Goal: Information Seeking & Learning: Compare options

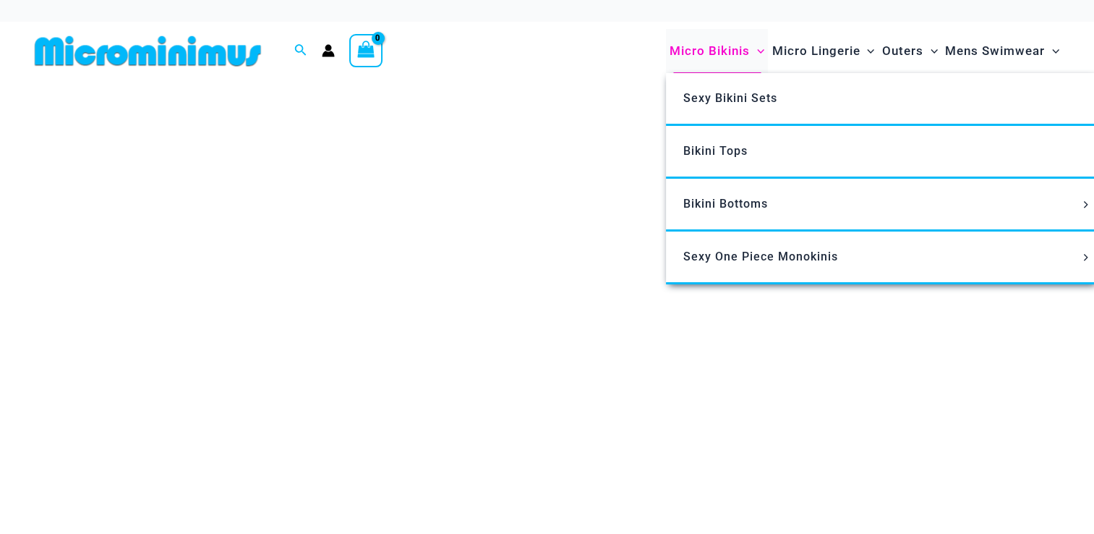
click at [709, 53] on span "Micro Bikinis" at bounding box center [710, 51] width 80 height 37
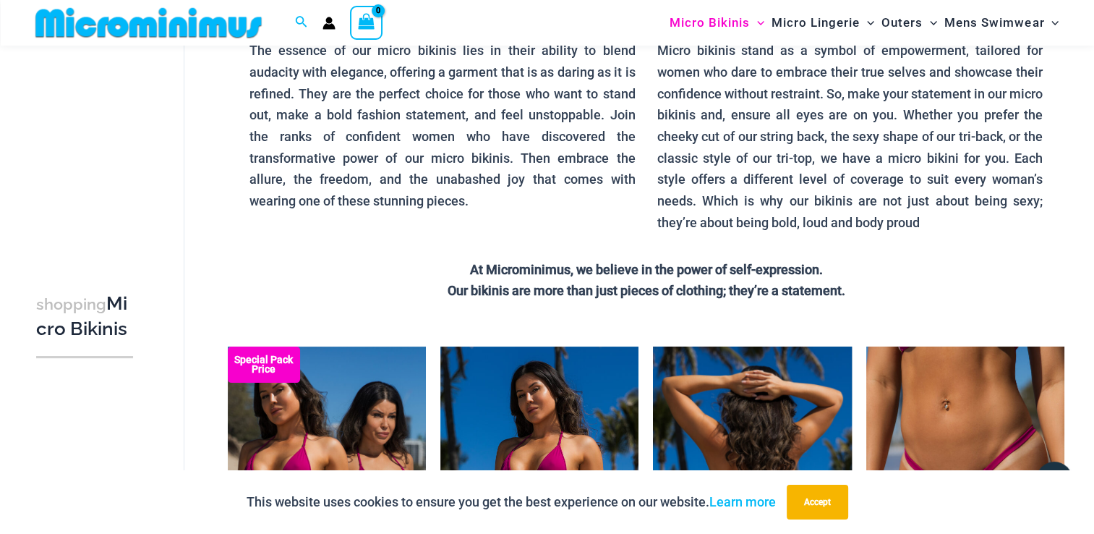
scroll to position [349, 0]
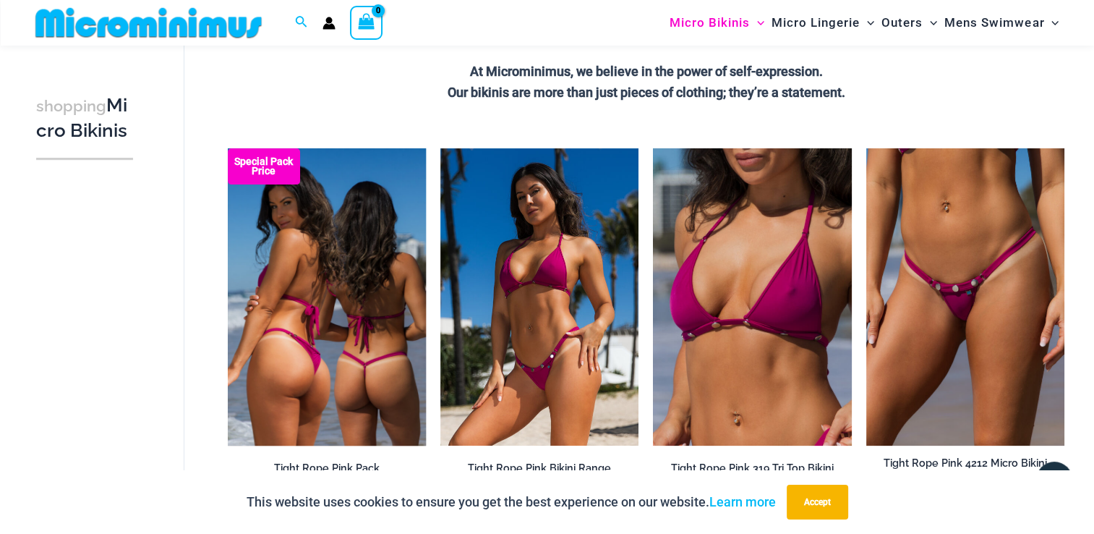
click at [355, 258] on img at bounding box center [327, 296] width 198 height 297
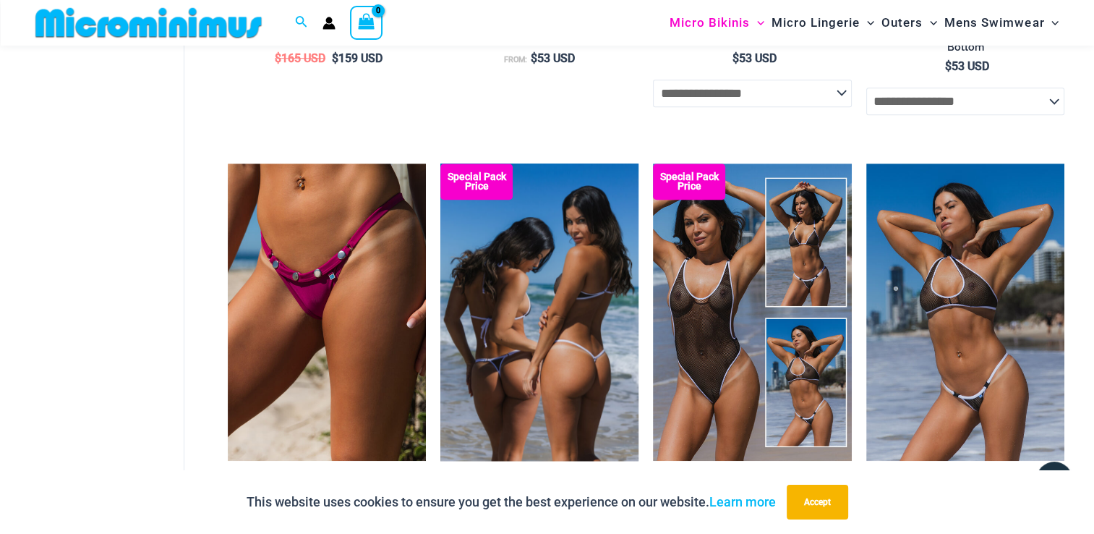
scroll to position [830, 0]
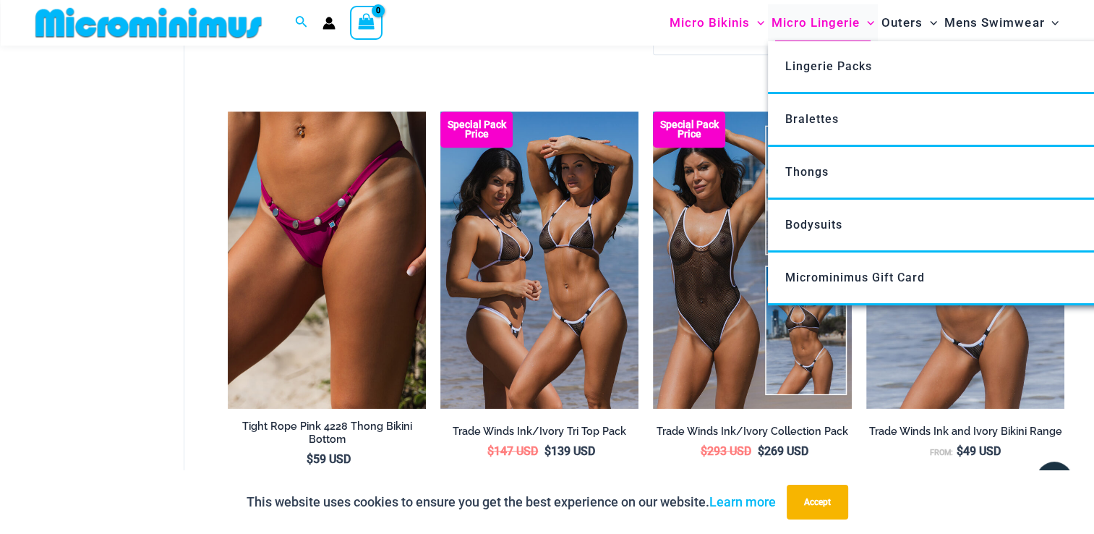
click at [794, 19] on span "Micro Lingerie" at bounding box center [816, 22] width 88 height 37
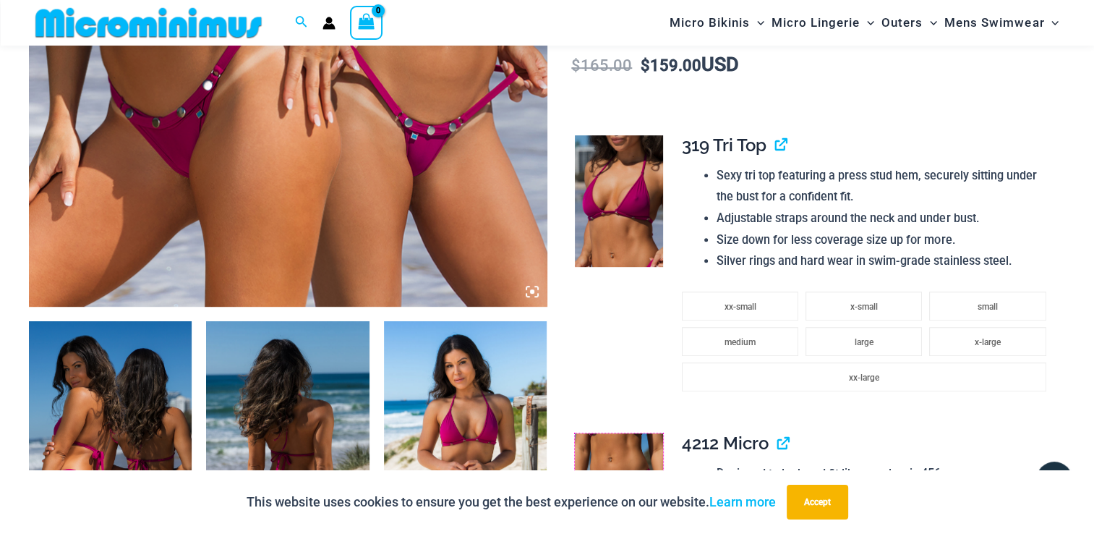
scroll to position [362, 0]
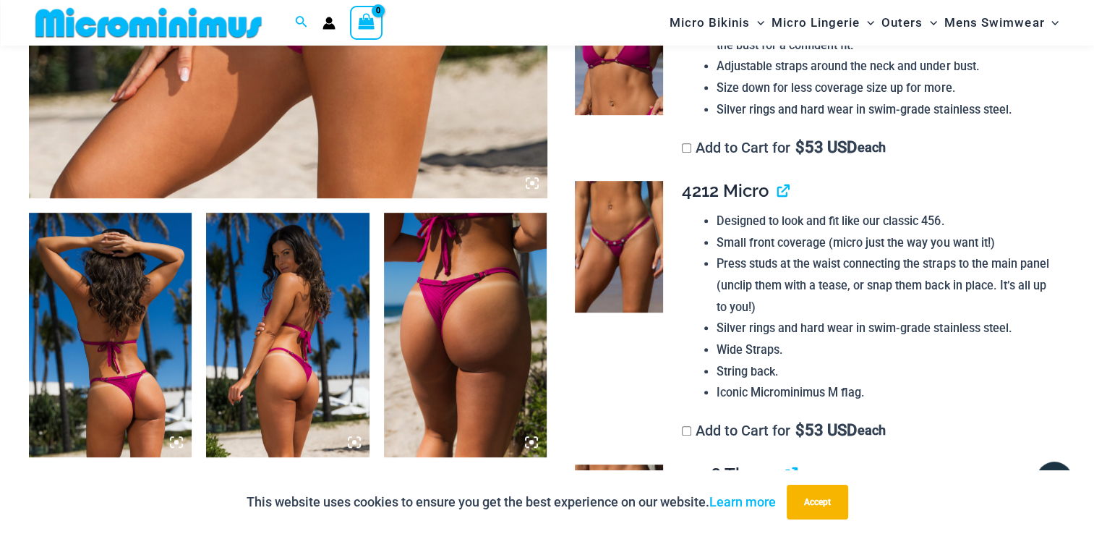
scroll to position [469, 0]
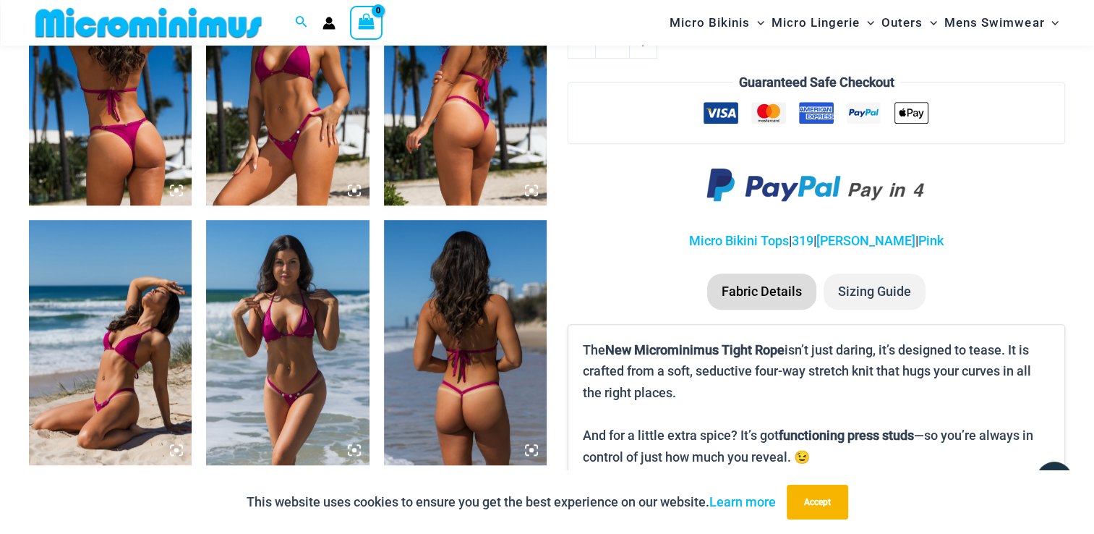
scroll to position [964, 0]
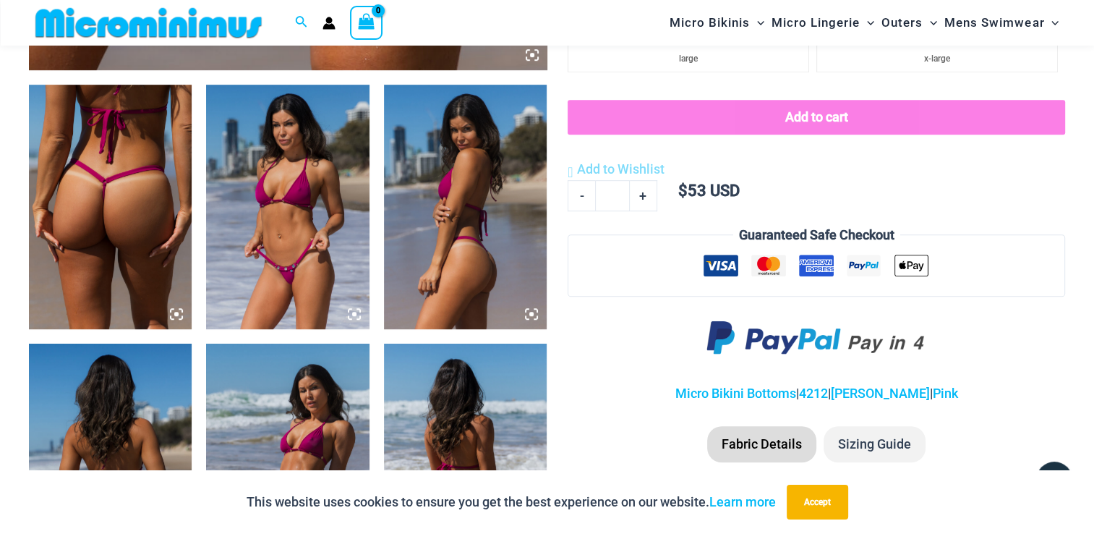
scroll to position [1080, 0]
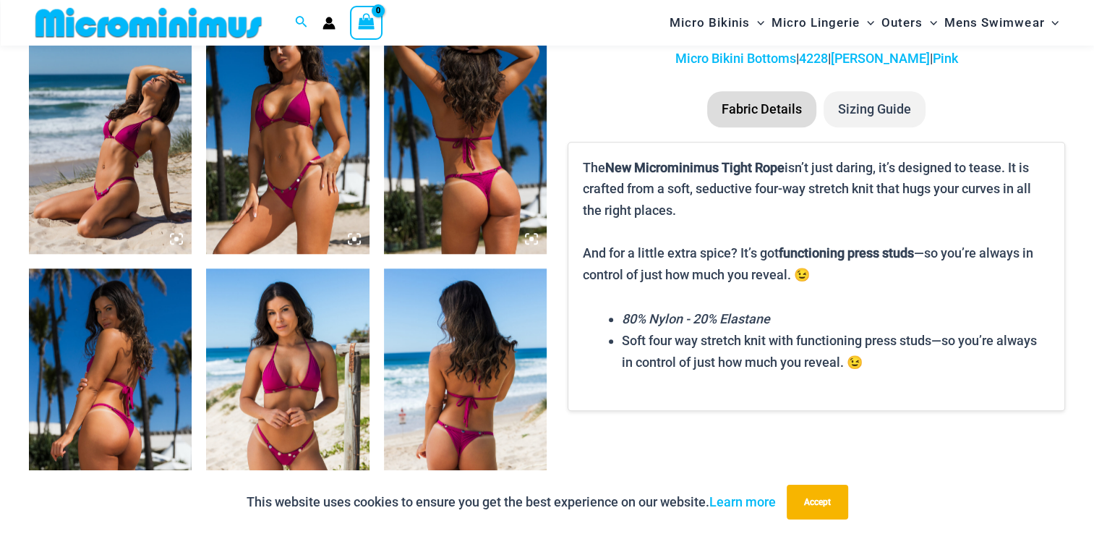
scroll to position [1200, 0]
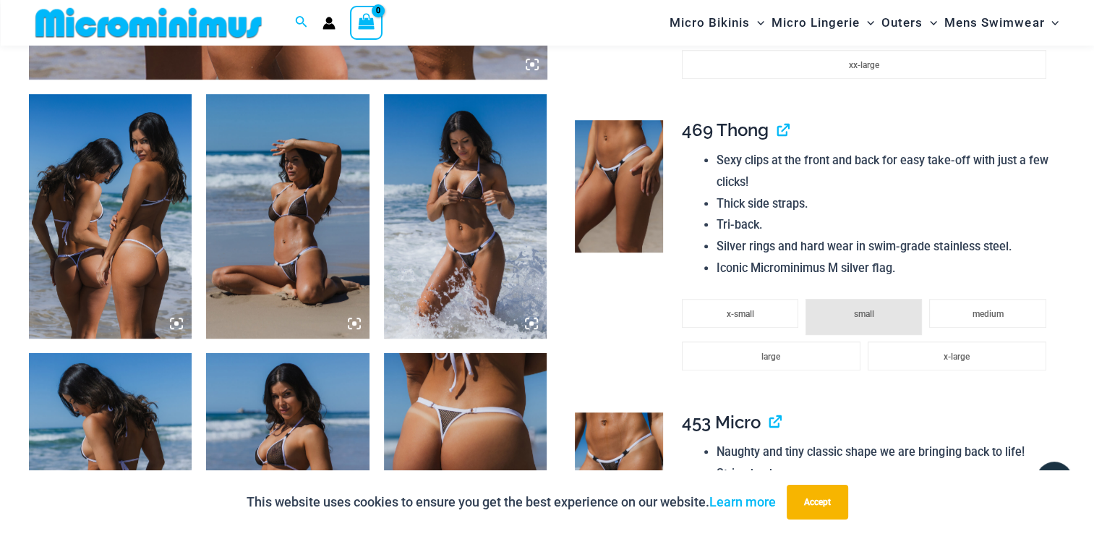
scroll to position [830, 0]
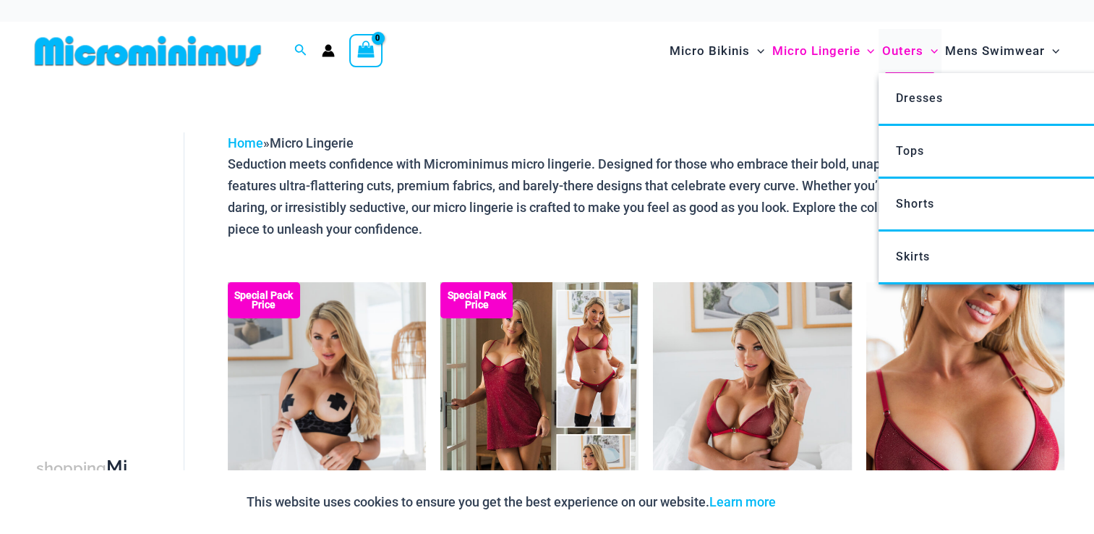
click at [904, 50] on span "Outers" at bounding box center [902, 51] width 41 height 37
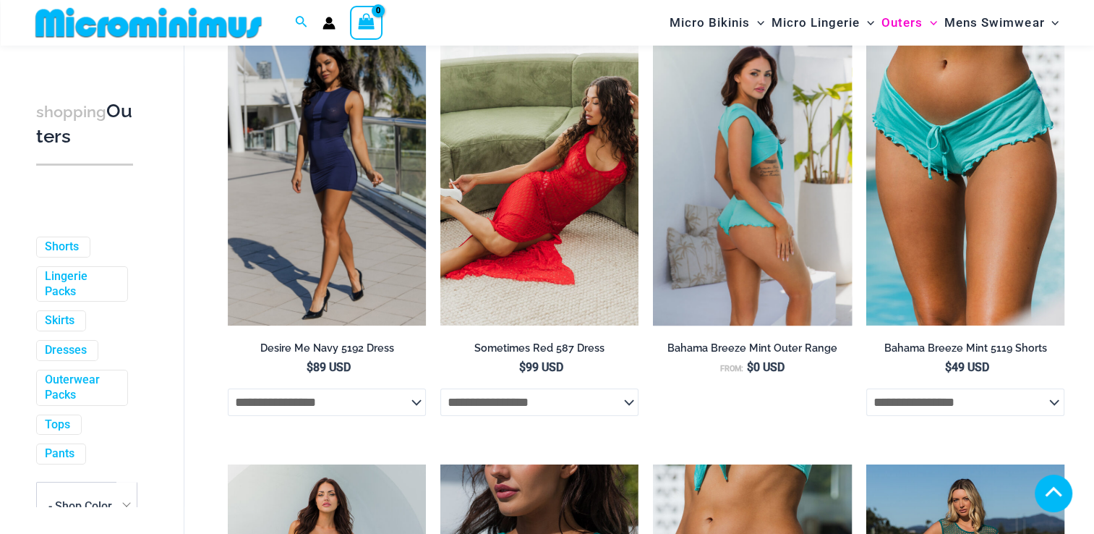
scroll to position [241, 0]
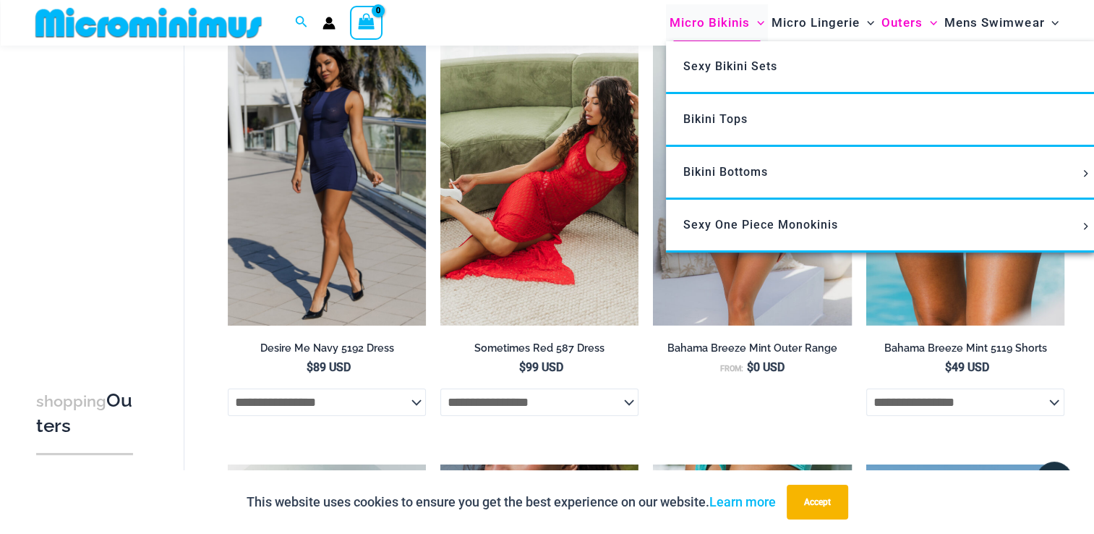
click at [696, 27] on span "Micro Bikinis" at bounding box center [710, 22] width 80 height 37
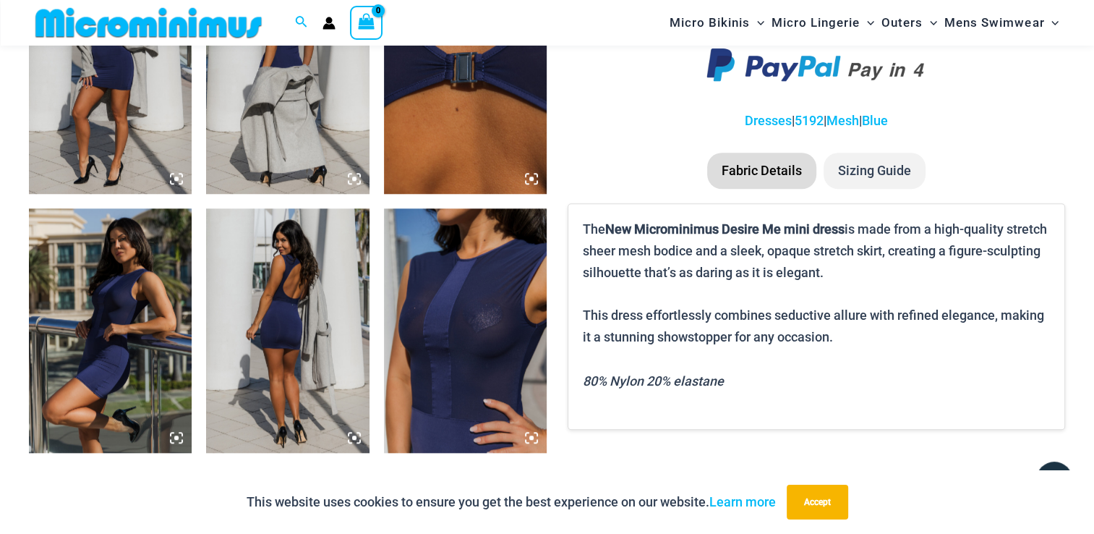
scroll to position [1313, 0]
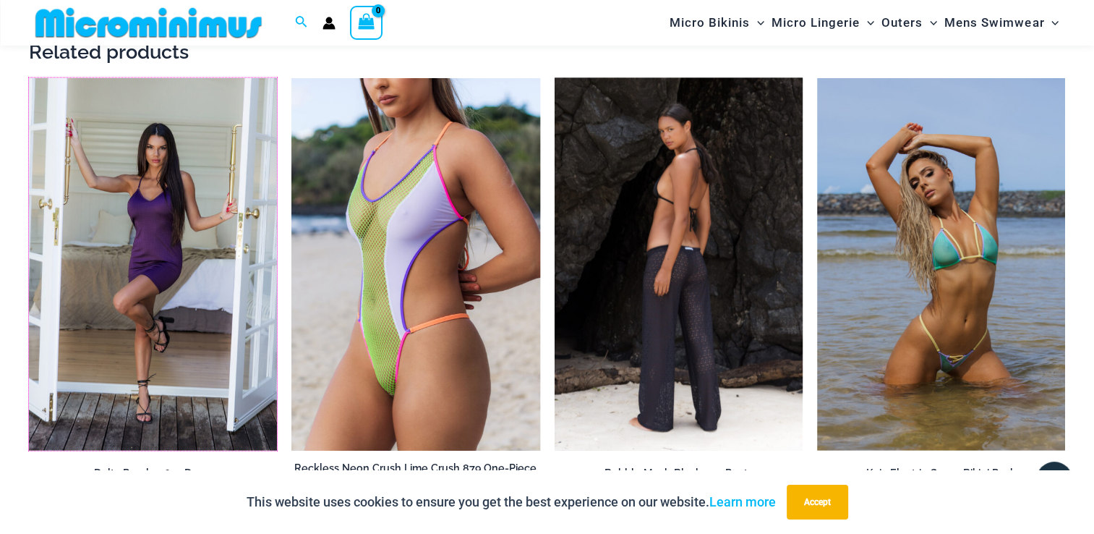
scroll to position [3144, 0]
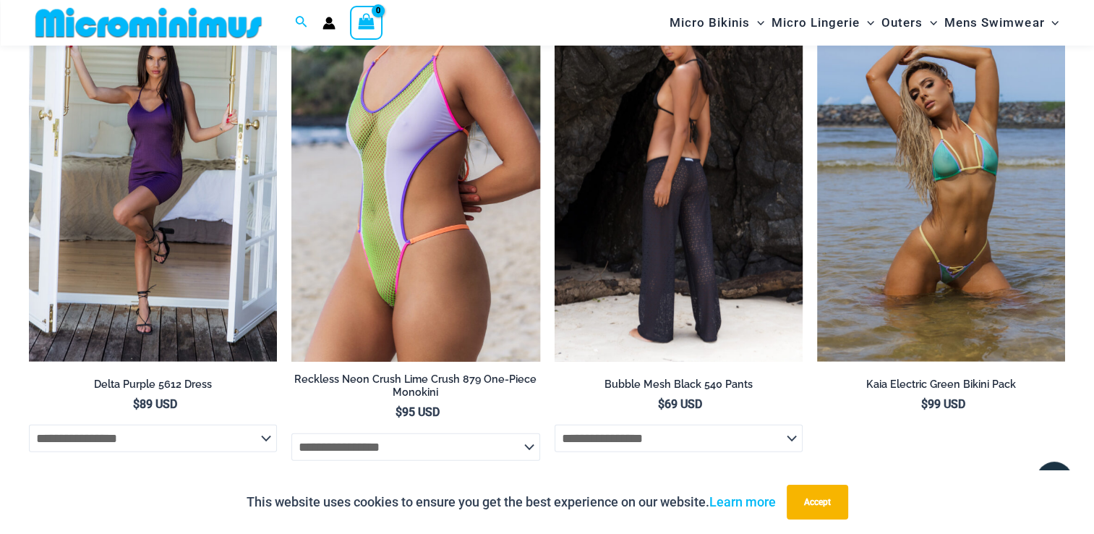
click at [625, 144] on img at bounding box center [679, 175] width 248 height 372
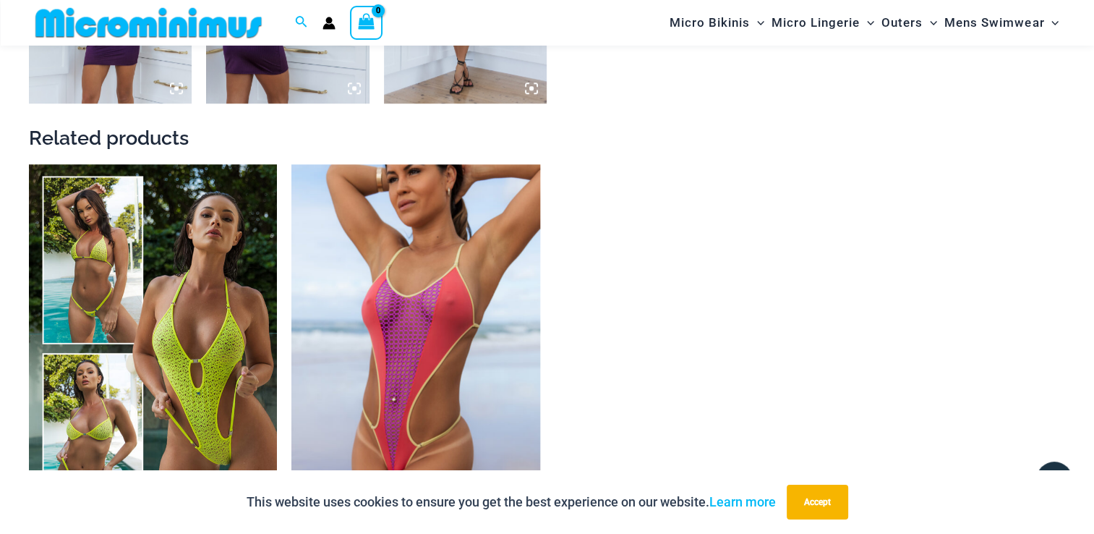
scroll to position [1444, 0]
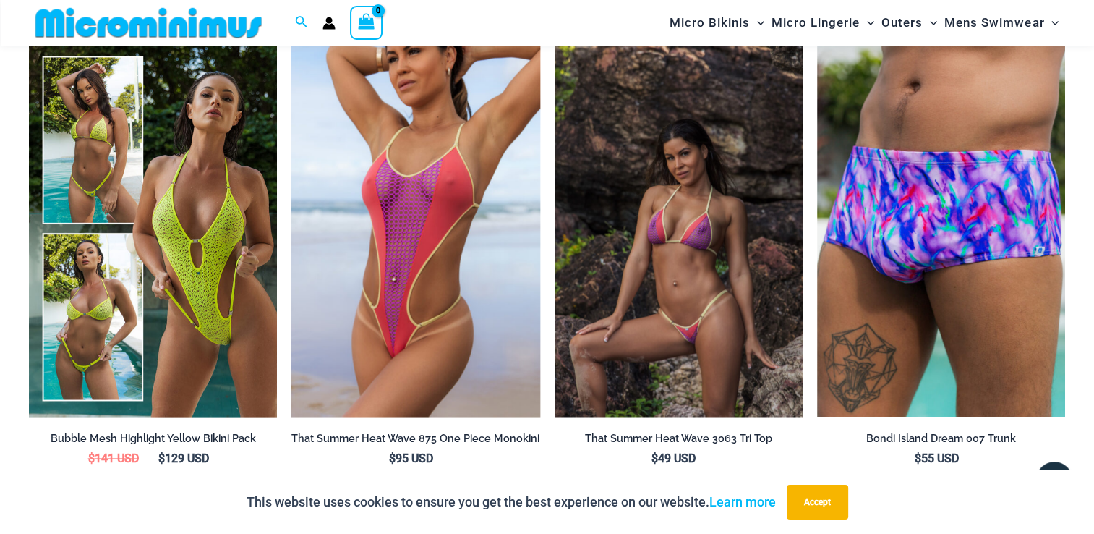
click at [613, 113] on img at bounding box center [679, 230] width 248 height 372
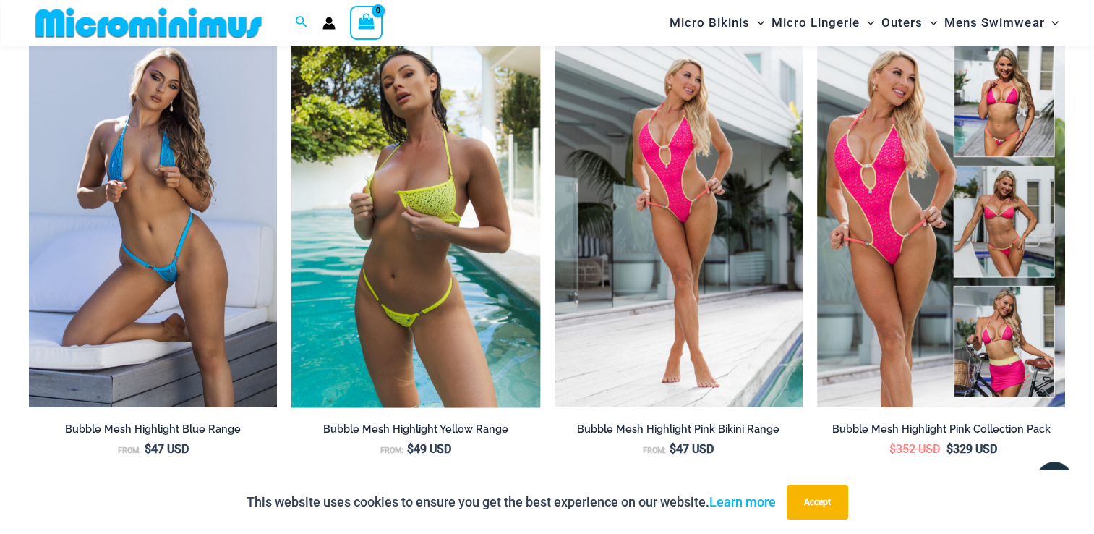
scroll to position [1433, 0]
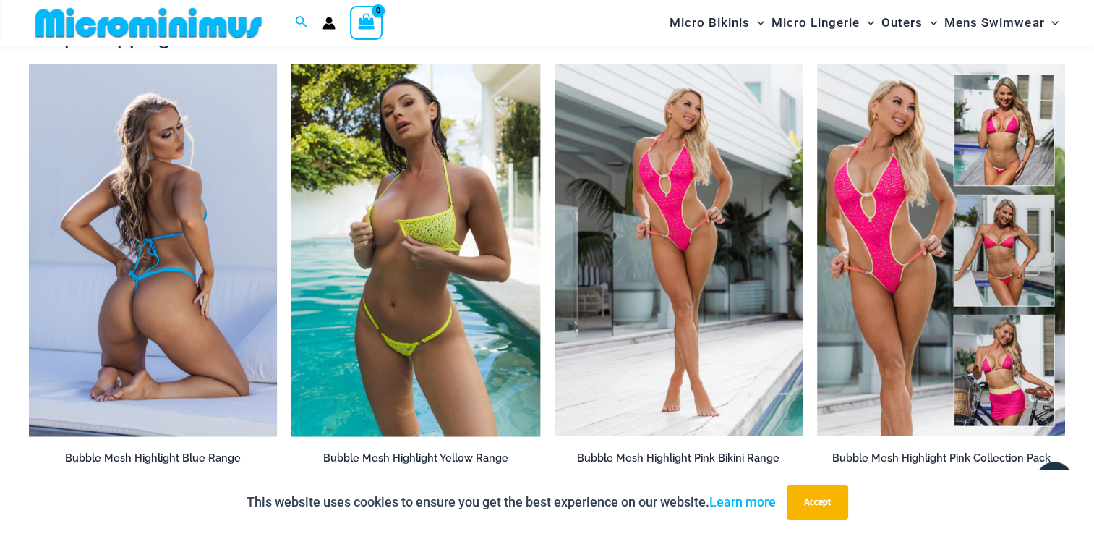
click at [182, 171] on img at bounding box center [153, 250] width 248 height 372
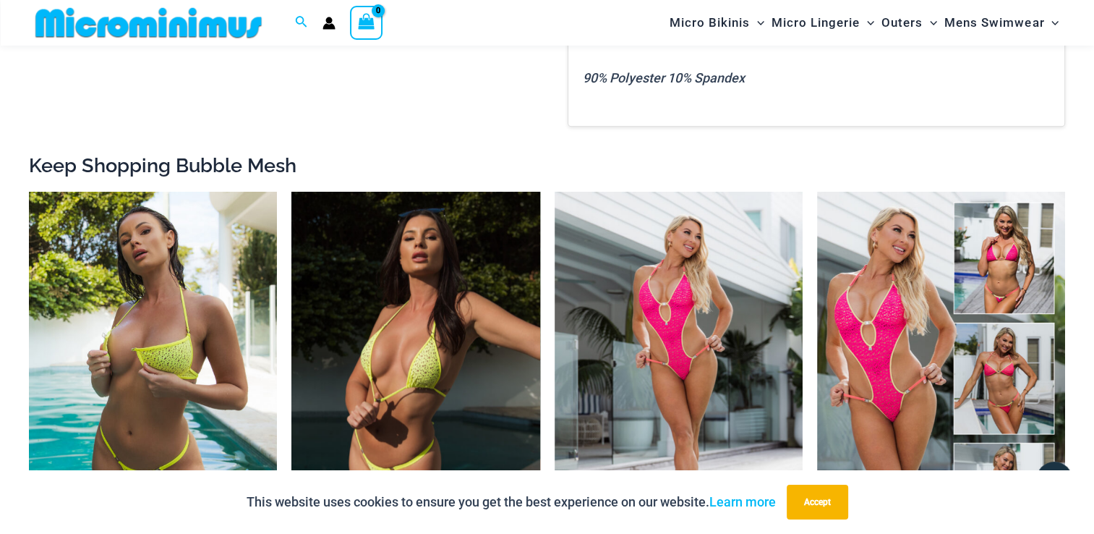
scroll to position [1675, 0]
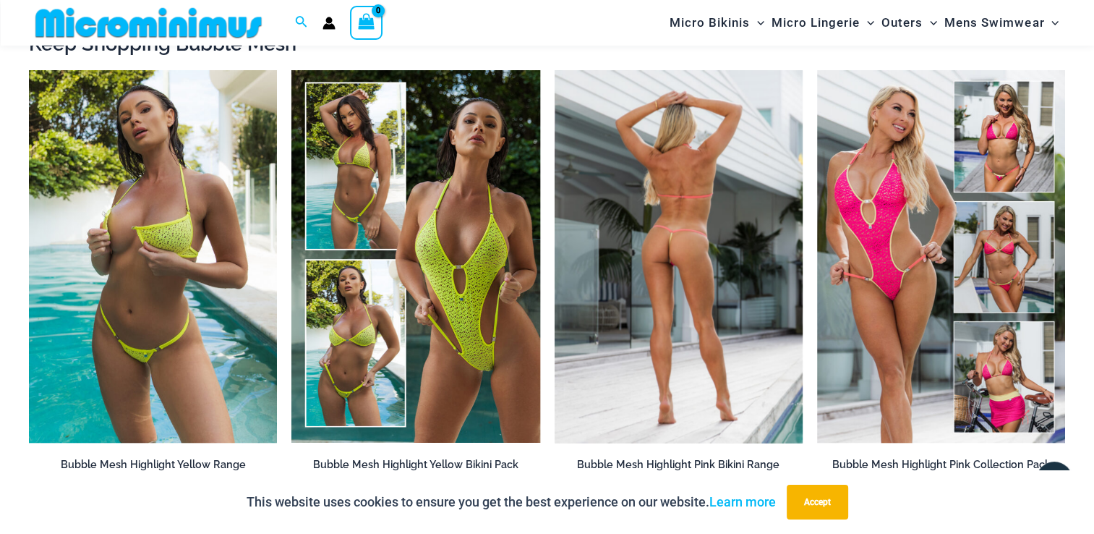
click at [634, 154] on img at bounding box center [679, 256] width 248 height 372
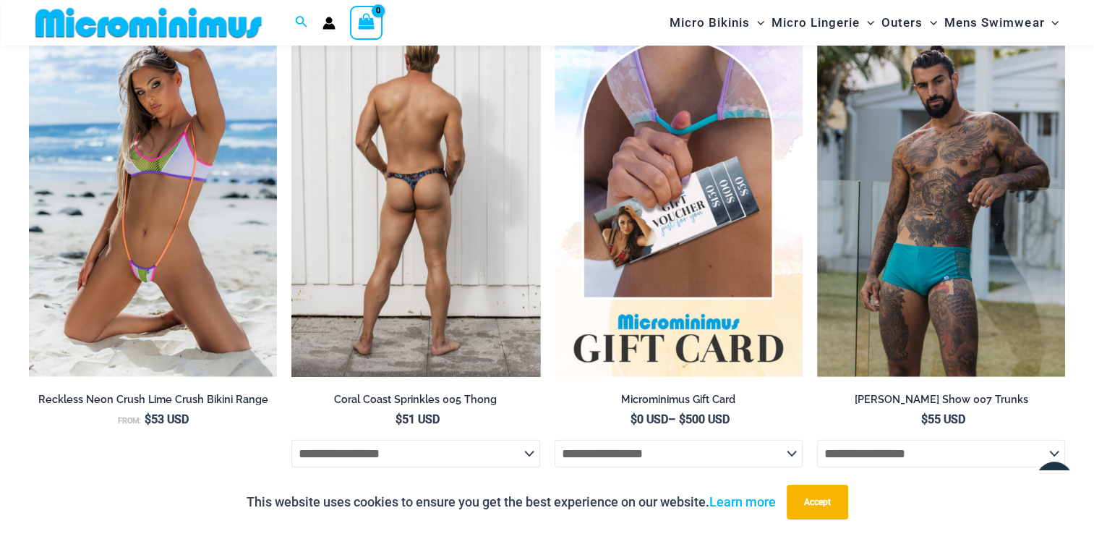
scroll to position [3120, 0]
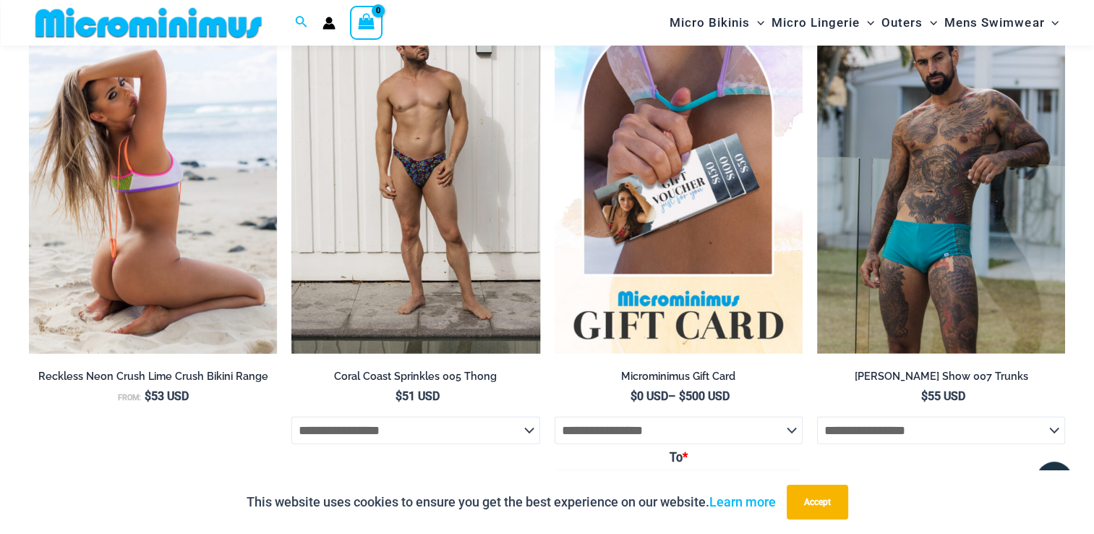
click at [176, 132] on img at bounding box center [153, 167] width 248 height 372
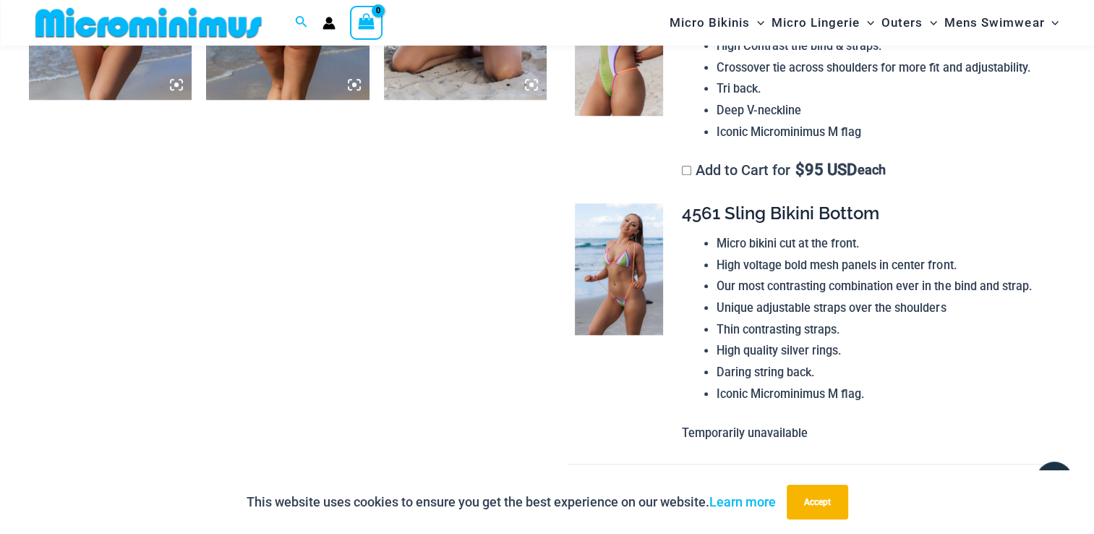
scroll to position [1313, 0]
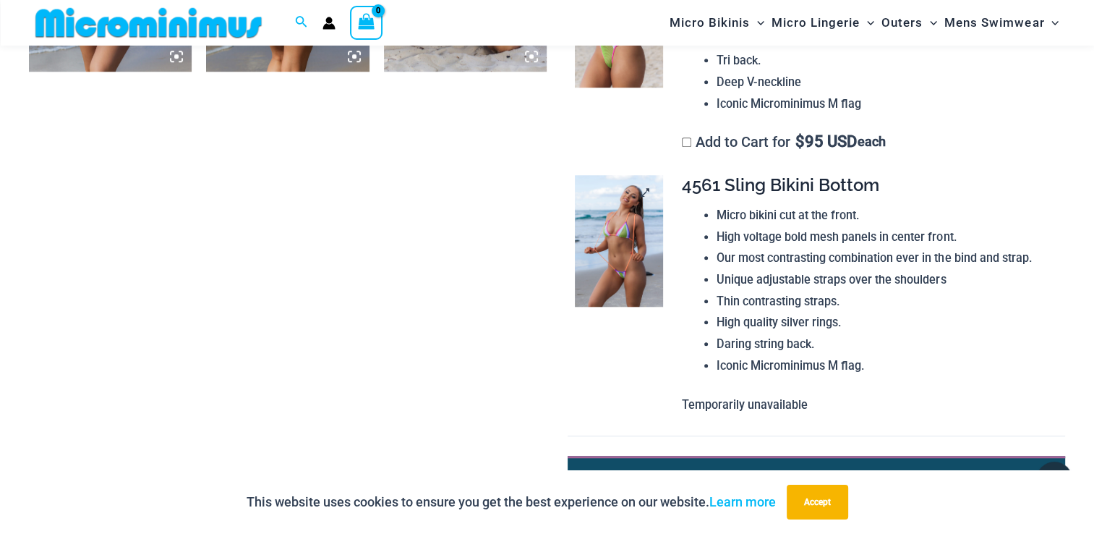
click at [611, 213] on img at bounding box center [619, 241] width 88 height 132
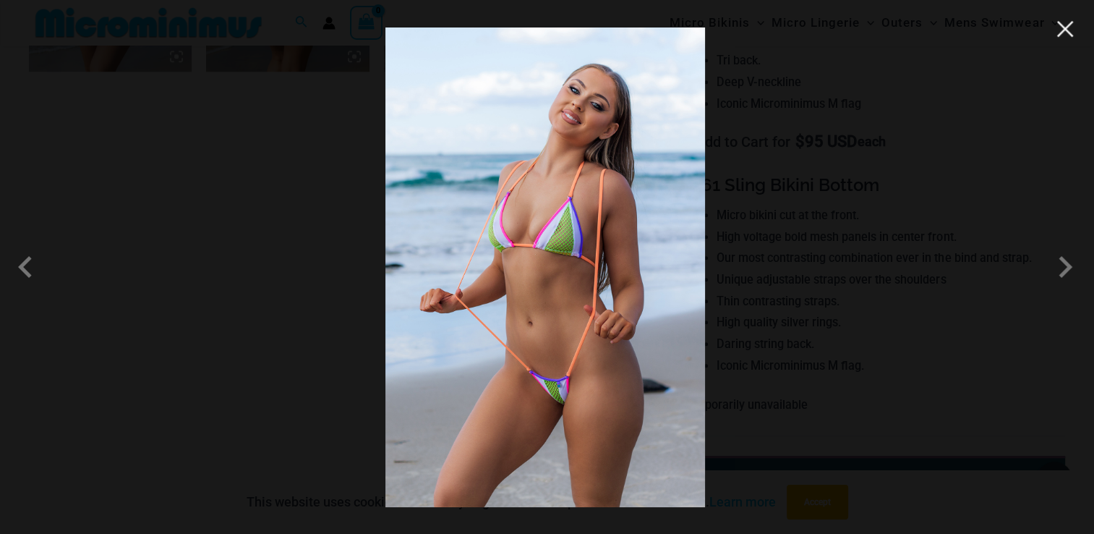
click at [1065, 34] on button "Close" at bounding box center [1065, 29] width 22 height 22
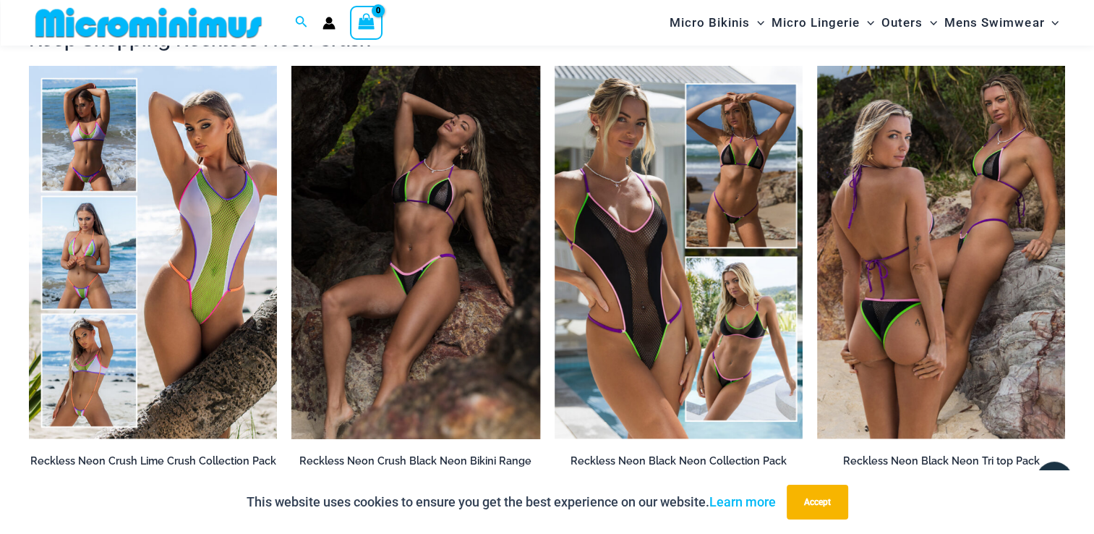
scroll to position [2517, 0]
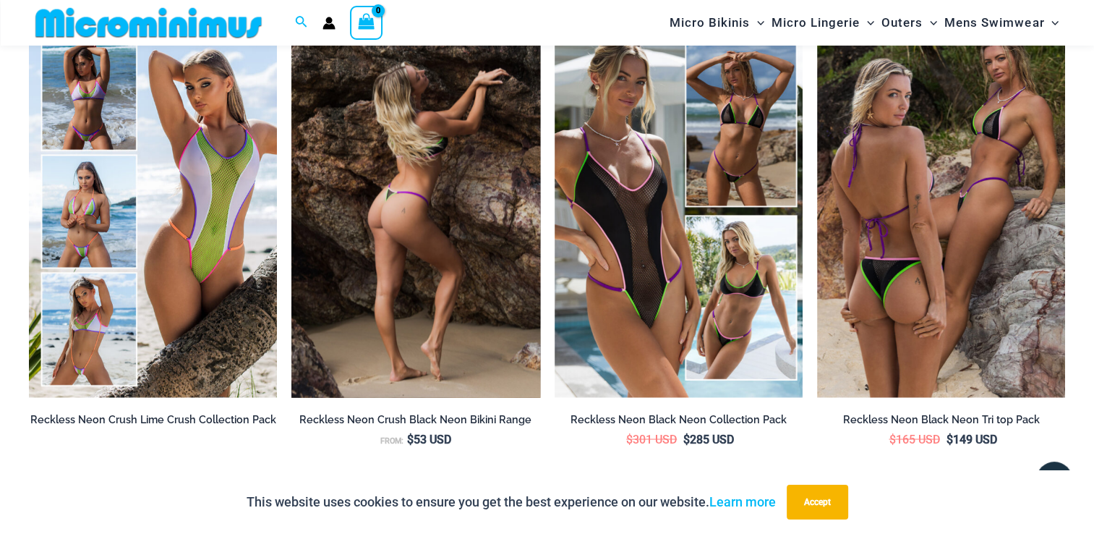
drag, startPoint x: 400, startPoint y: 135, endPoint x: 393, endPoint y: 106, distance: 29.8
click at [393, 106] on img at bounding box center [415, 211] width 248 height 372
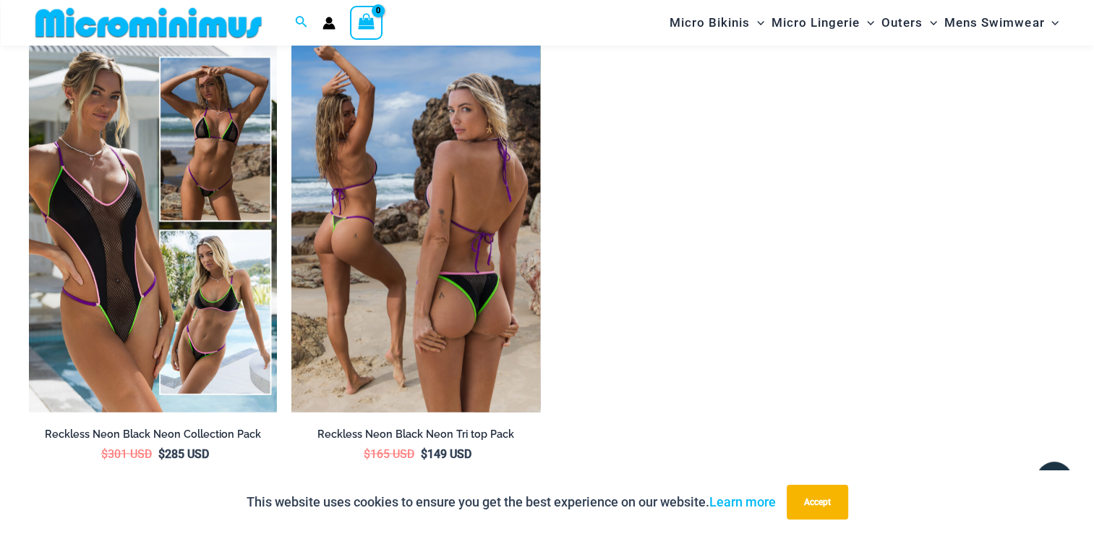
scroll to position [2531, 0]
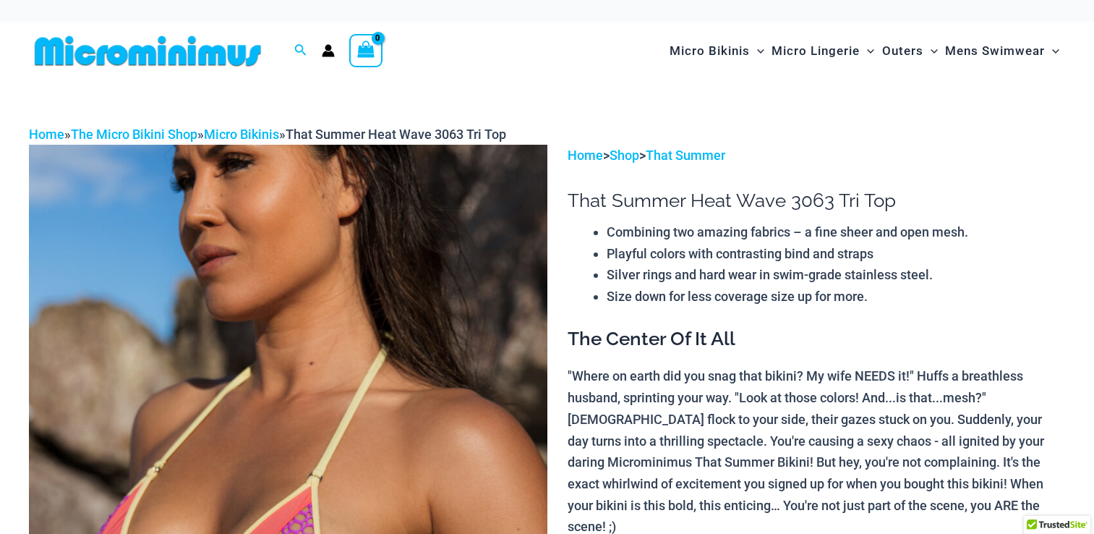
drag, startPoint x: 0, startPoint y: 0, endPoint x: 347, endPoint y: 192, distance: 396.9
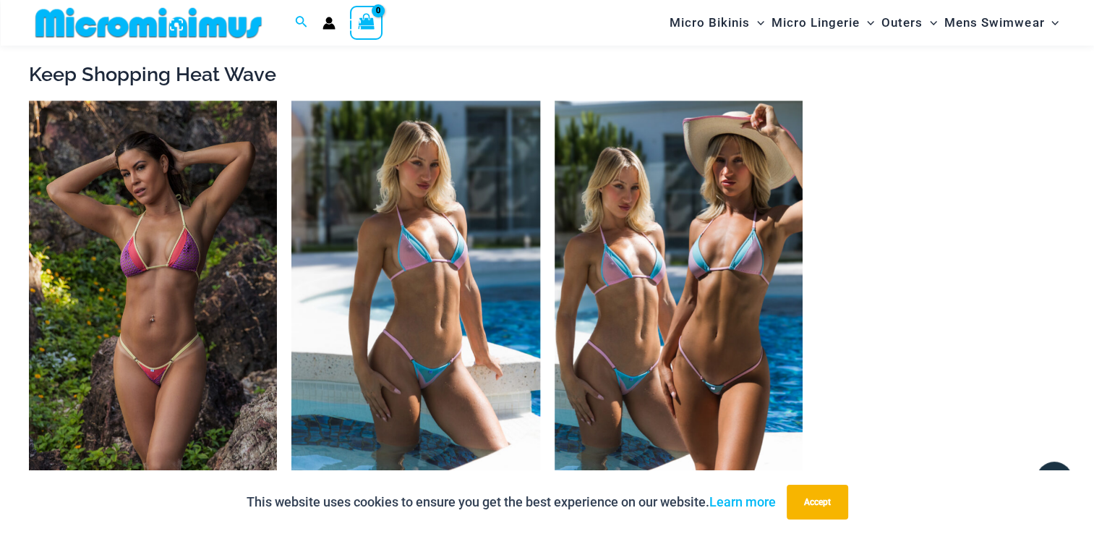
scroll to position [1433, 0]
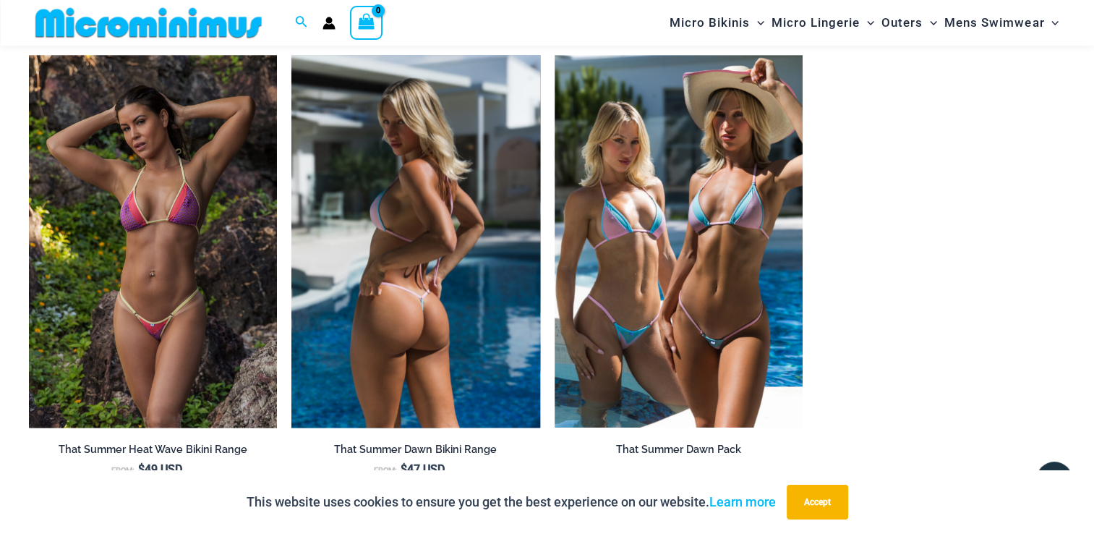
click at [387, 178] on img at bounding box center [415, 241] width 248 height 372
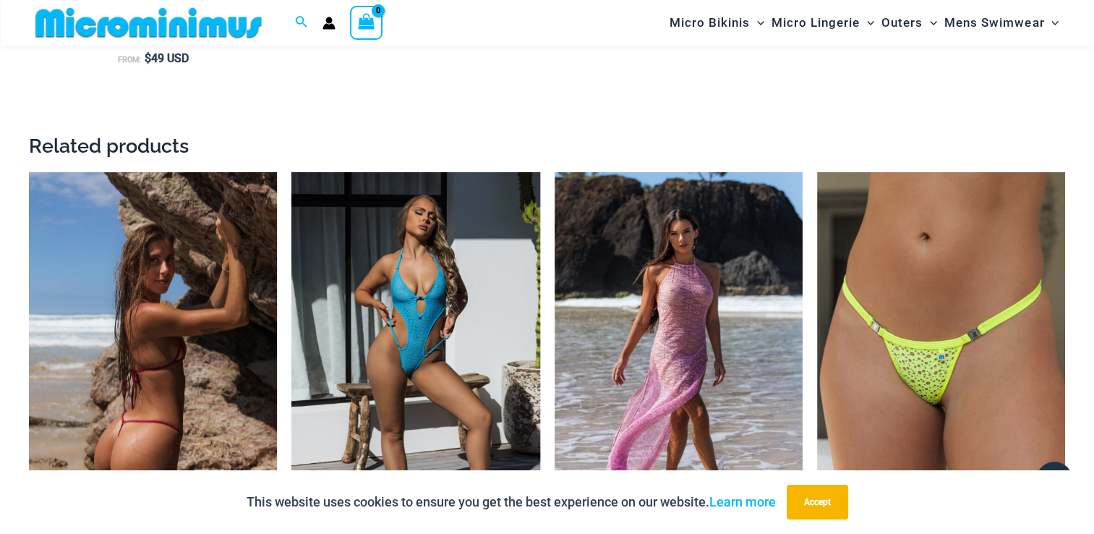
scroll to position [2036, 0]
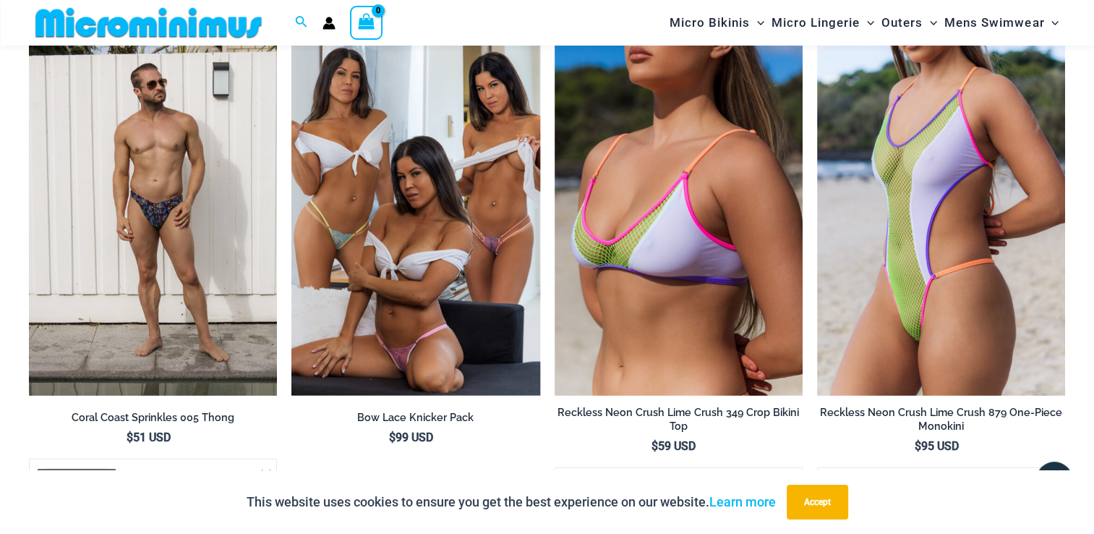
scroll to position [3538, 0]
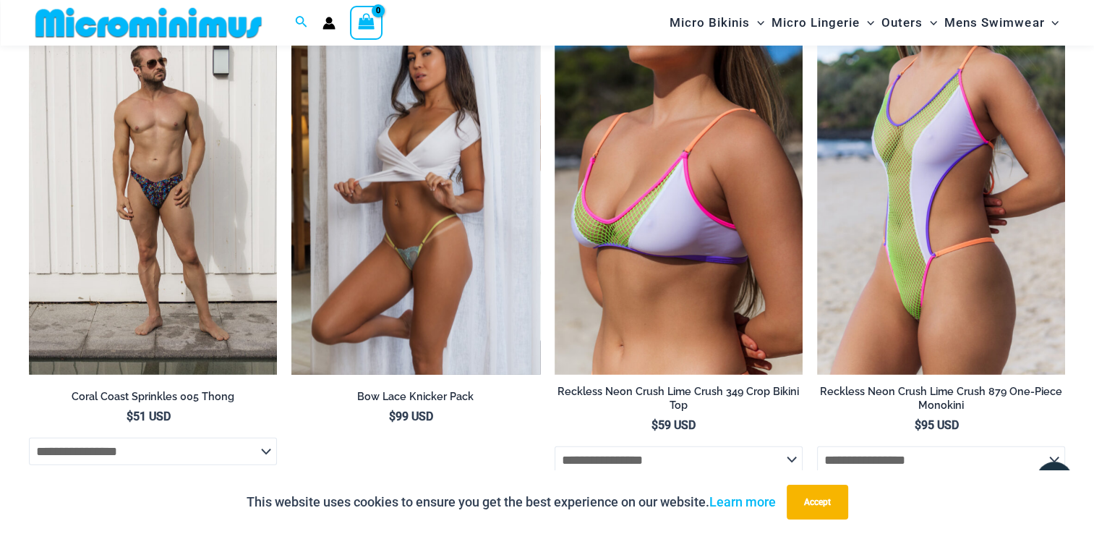
click at [375, 171] on img at bounding box center [415, 188] width 248 height 372
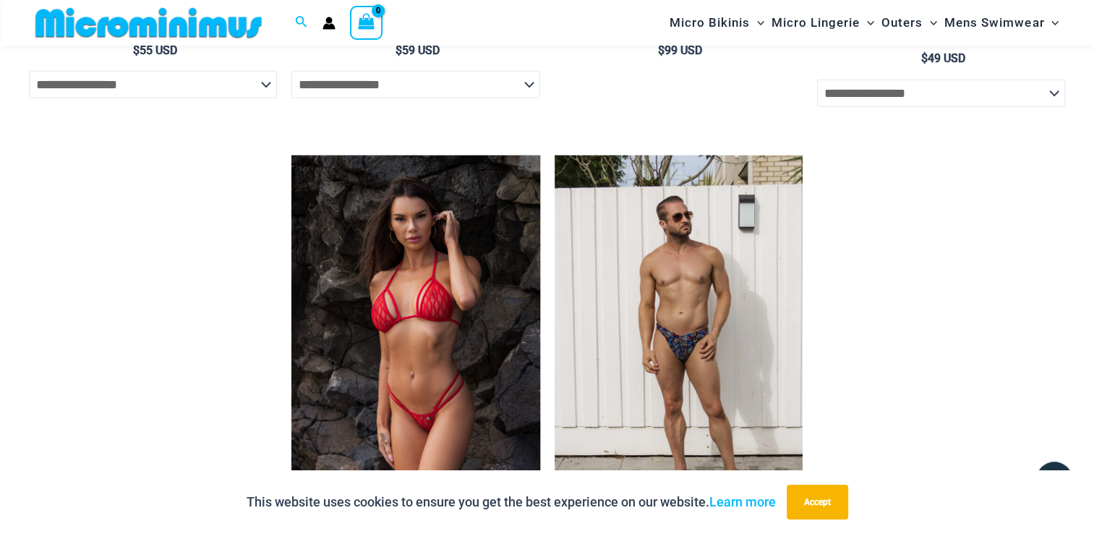
scroll to position [4278, 0]
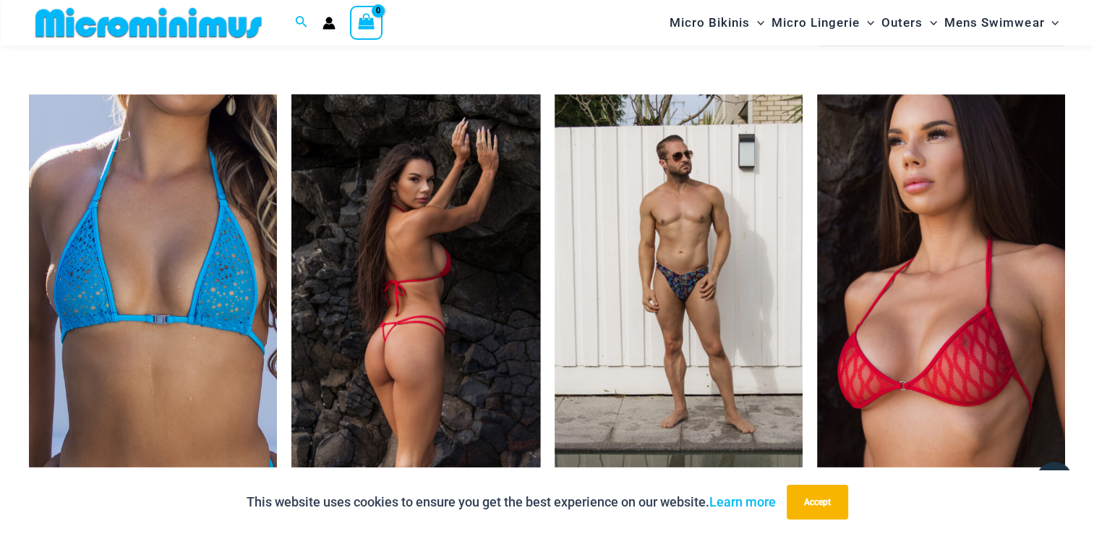
click at [438, 200] on img at bounding box center [415, 281] width 248 height 372
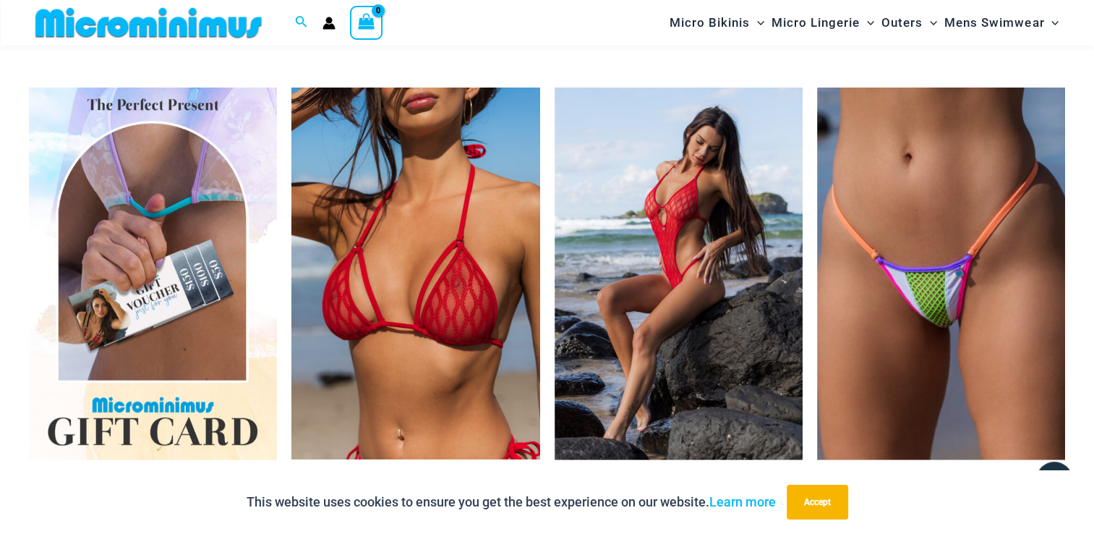
scroll to position [2918, 0]
